Goal: Navigation & Orientation: Find specific page/section

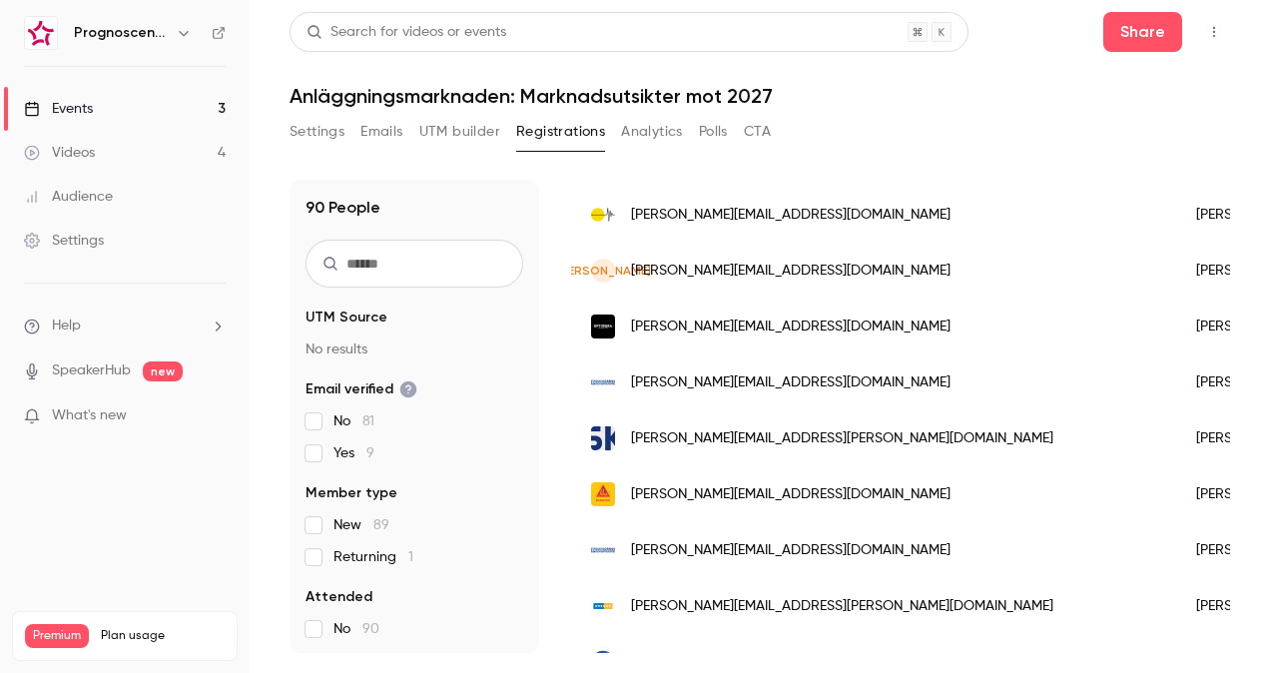
scroll to position [2037, 0]
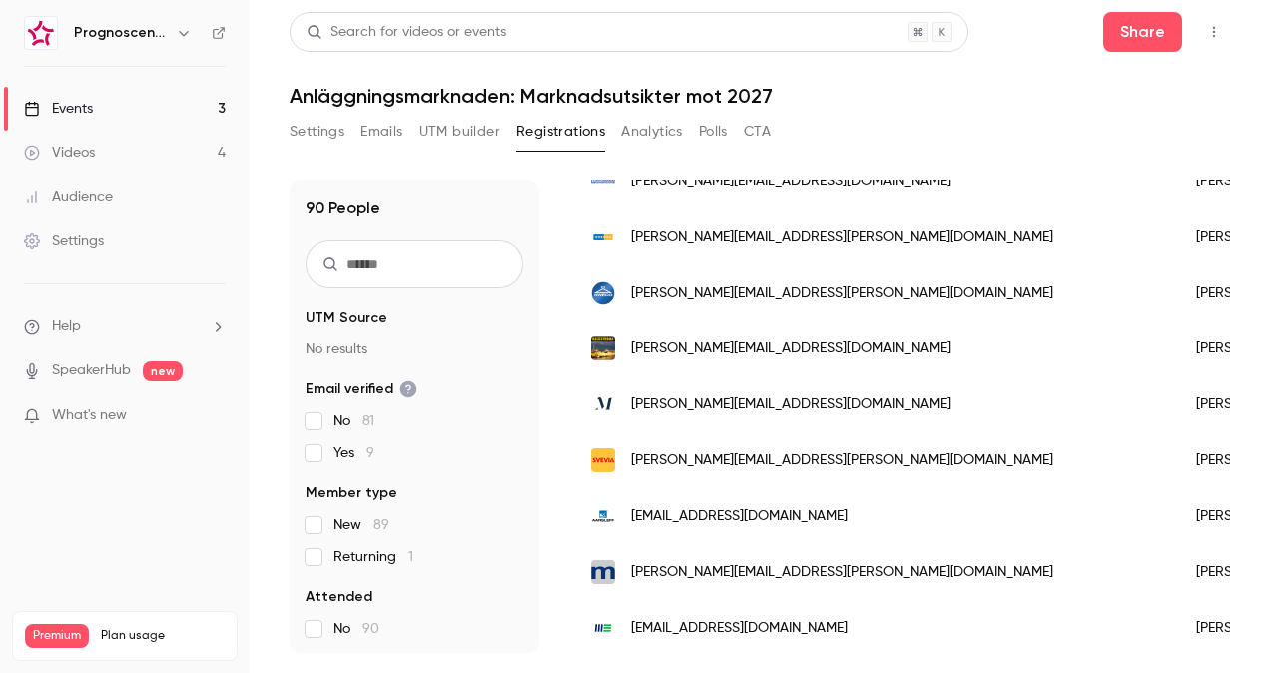
scroll to position [2528, 0]
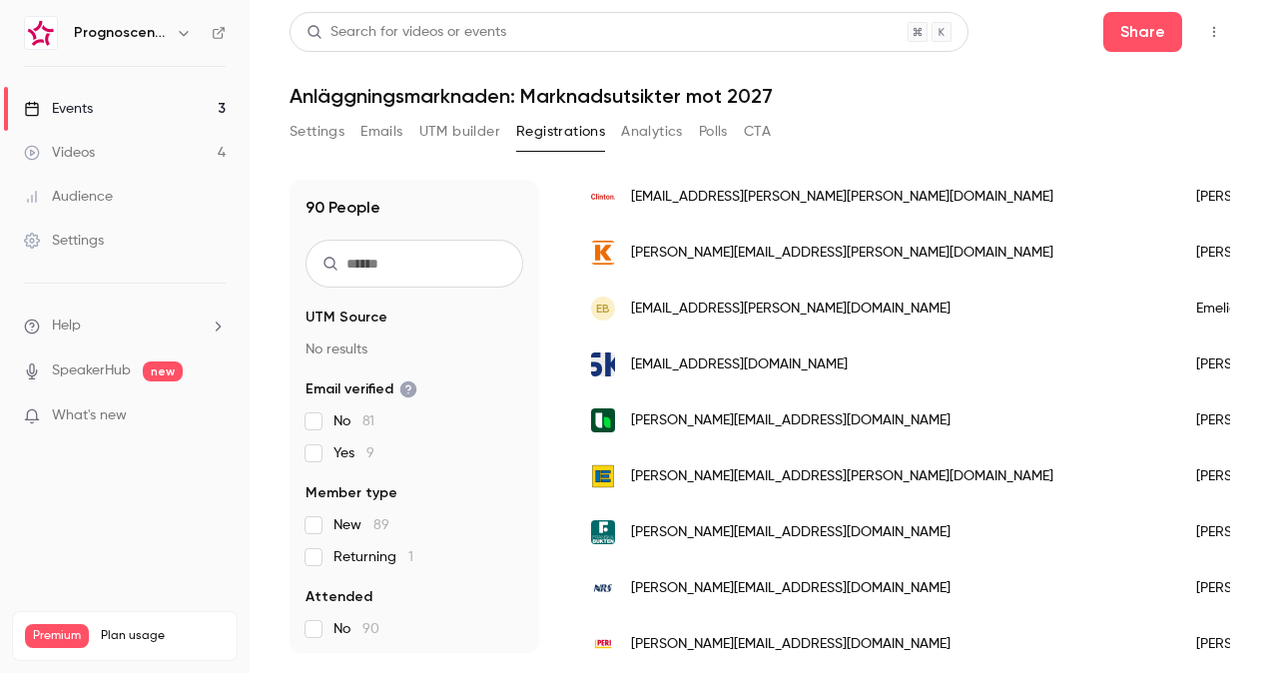
scroll to position [449, 0]
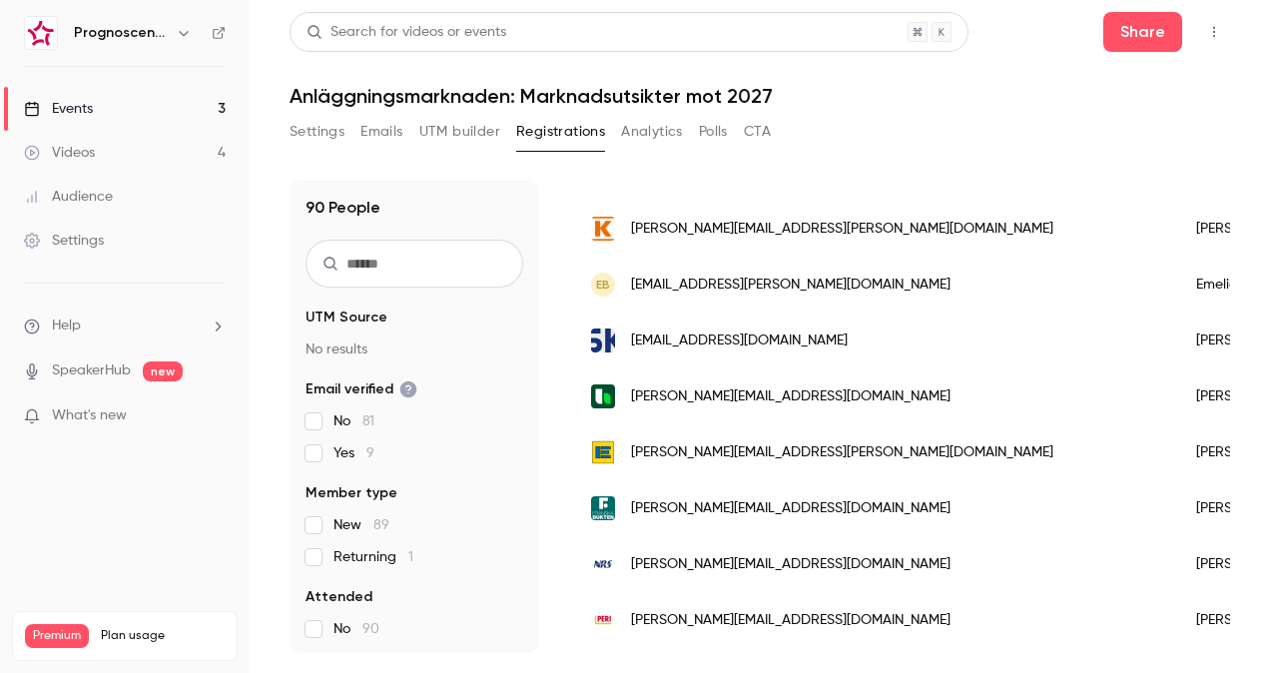
click at [140, 150] on link "Videos 4" at bounding box center [125, 153] width 250 height 44
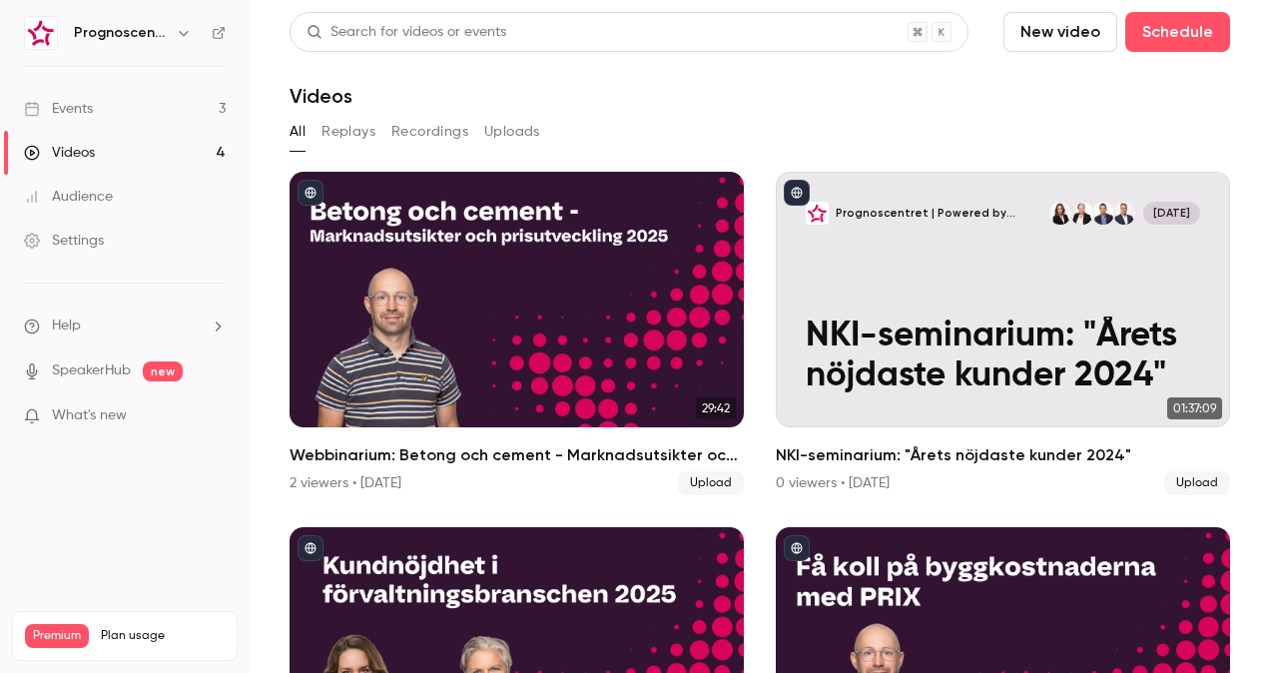
scroll to position [193, 0]
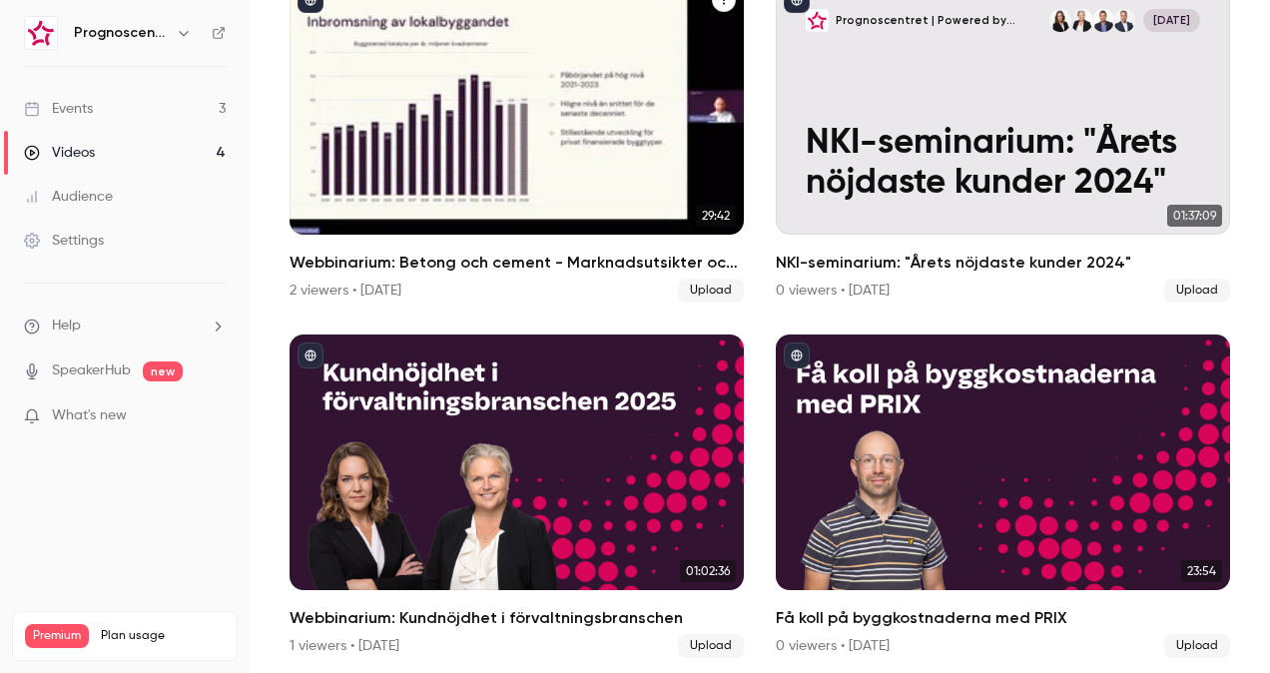
click at [450, 283] on div "2 viewers • [DATE] Upload" at bounding box center [517, 291] width 454 height 24
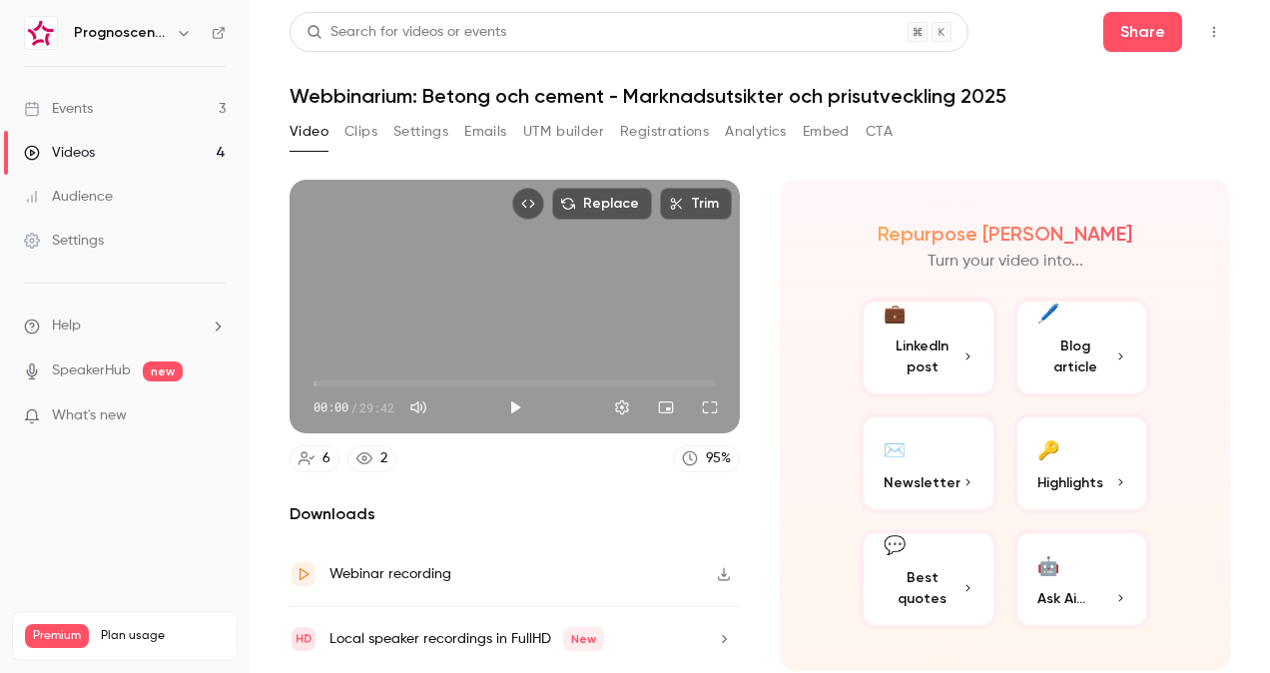
click at [665, 117] on button "Registrations" at bounding box center [664, 132] width 89 height 32
